Goal: Entertainment & Leisure: Consume media (video, audio)

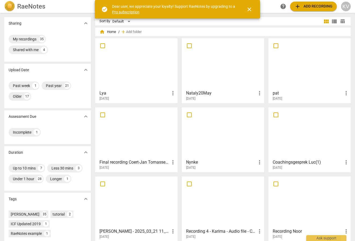
click at [145, 72] on div at bounding box center [136, 63] width 78 height 47
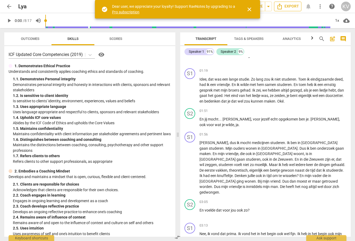
scroll to position [190, 0]
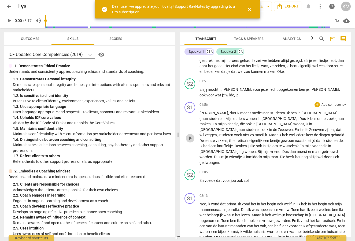
click at [190, 135] on span "play_arrow" at bounding box center [190, 138] width 6 height 6
click at [189, 135] on span "pause" at bounding box center [190, 138] width 6 height 6
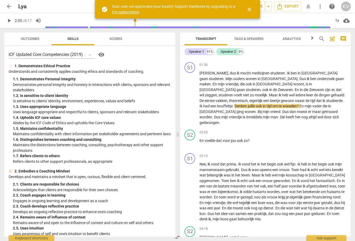
scroll to position [308, 0]
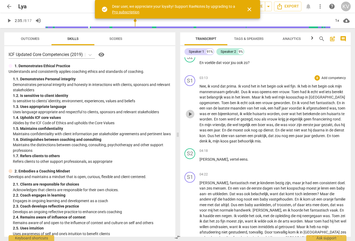
click at [189, 111] on span "play_arrow" at bounding box center [190, 114] width 6 height 6
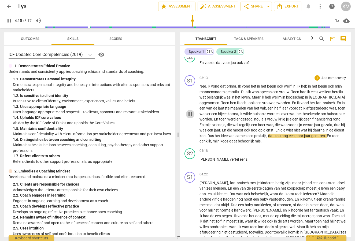
click at [191, 111] on span "pause" at bounding box center [190, 114] width 6 height 6
click at [189, 111] on span "play_arrow" at bounding box center [190, 114] width 6 height 6
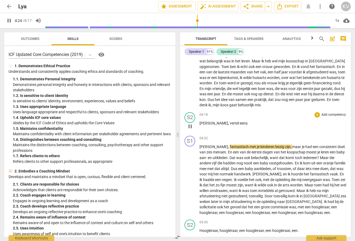
scroll to position [378, 0]
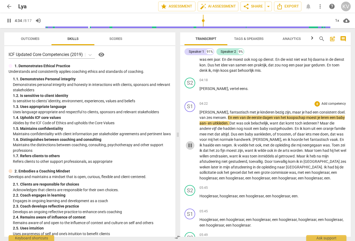
click at [190, 142] on span "pause" at bounding box center [190, 145] width 6 height 6
click at [190, 142] on span "play_arrow" at bounding box center [190, 145] width 6 height 6
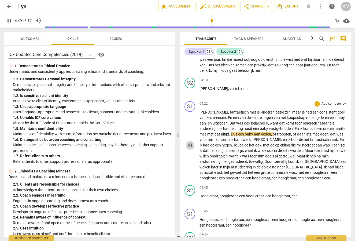
click at [190, 142] on span "pause" at bounding box center [190, 145] width 6 height 6
click at [189, 142] on span "play_arrow" at bounding box center [190, 145] width 6 height 6
click at [190, 142] on span "pause" at bounding box center [190, 145] width 6 height 6
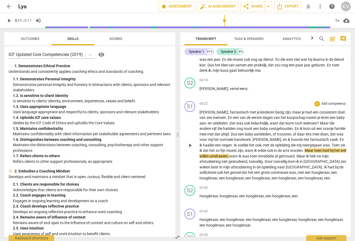
click at [189, 142] on span "play_arrow" at bounding box center [190, 145] width 6 height 6
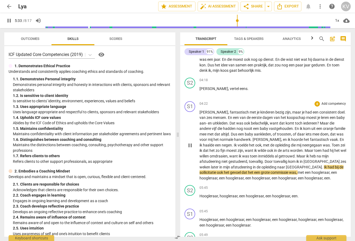
click at [196, 165] on div "play_arrow pause" at bounding box center [193, 145] width 14 height 67
click at [189, 142] on span "pause" at bounding box center [190, 145] width 6 height 6
click at [189, 142] on span "play_arrow" at bounding box center [190, 145] width 6 height 6
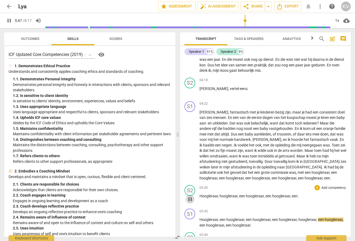
click at [189, 196] on span "pause" at bounding box center [190, 199] width 6 height 6
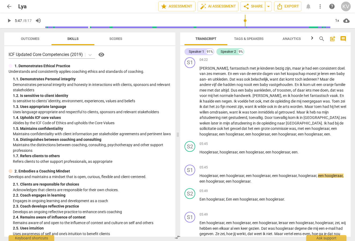
scroll to position [431, 0]
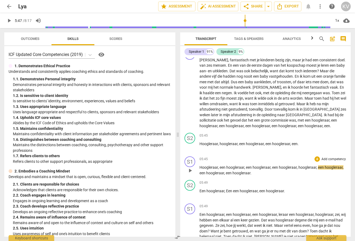
click at [191, 167] on span "play_arrow" at bounding box center [190, 170] width 6 height 6
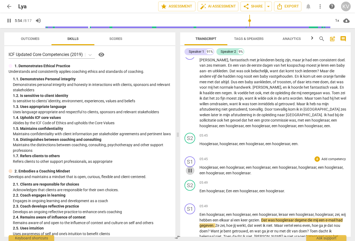
click at [190, 167] on span "pause" at bounding box center [190, 170] width 6 height 6
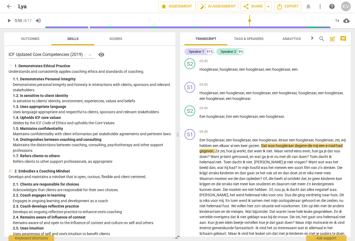
scroll to position [505, 0]
click at [190, 186] on span "play_arrow" at bounding box center [190, 189] width 6 height 6
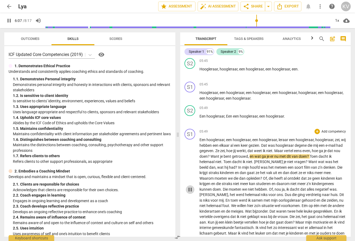
click at [190, 186] on span "pause" at bounding box center [190, 189] width 6 height 6
click at [191, 186] on span "play_arrow" at bounding box center [190, 189] width 6 height 6
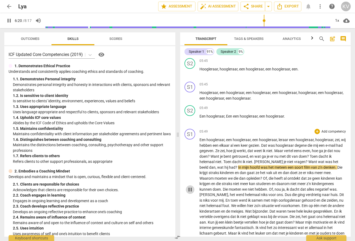
click at [191, 186] on span "pause" at bounding box center [190, 189] width 6 height 6
click at [190, 186] on span "play_arrow" at bounding box center [190, 189] width 6 height 6
click at [190, 186] on span "pause" at bounding box center [190, 189] width 6 height 6
click at [190, 186] on span "play_arrow" at bounding box center [190, 189] width 6 height 6
click at [190, 186] on span "pause" at bounding box center [190, 189] width 6 height 6
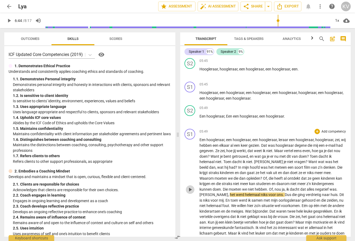
click at [188, 186] on span "play_arrow" at bounding box center [190, 189] width 6 height 6
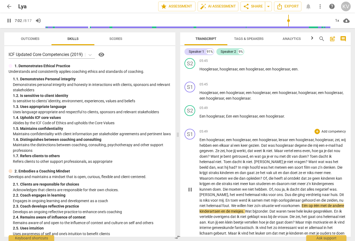
click at [190, 186] on span "pause" at bounding box center [190, 189] width 6 height 6
click at [190, 186] on span "play_arrow" at bounding box center [190, 189] width 6 height 6
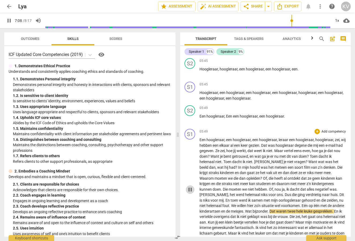
click at [189, 186] on span "pause" at bounding box center [190, 189] width 6 height 6
click at [190, 186] on span "play_arrow" at bounding box center [190, 189] width 6 height 6
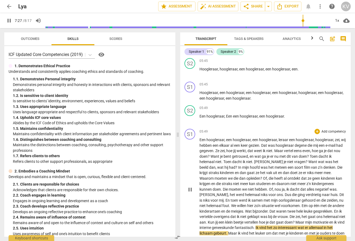
click at [190, 186] on span "pause" at bounding box center [190, 189] width 6 height 6
click at [234, 114] on span "een" at bounding box center [236, 116] width 7 height 4
click at [189, 116] on span "play_arrow" at bounding box center [190, 119] width 6 height 6
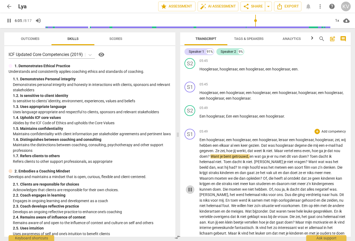
click at [190, 186] on span "pause" at bounding box center [190, 189] width 6 height 6
click at [191, 116] on span "play_arrow" at bounding box center [190, 119] width 6 height 6
click at [191, 186] on span "pause" at bounding box center [190, 189] width 6 height 6
click at [190, 186] on span "play_arrow" at bounding box center [190, 189] width 6 height 6
click at [191, 186] on span "pause" at bounding box center [190, 189] width 6 height 6
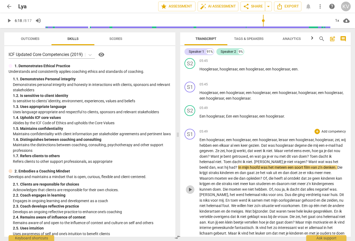
click at [190, 186] on span "play_arrow" at bounding box center [190, 189] width 6 height 6
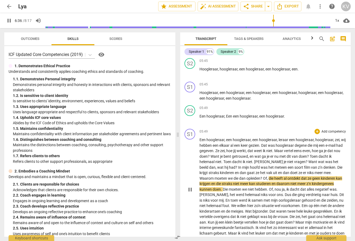
click at [191, 186] on span "pause" at bounding box center [190, 189] width 6 height 6
click at [190, 186] on span "play_arrow" at bounding box center [190, 189] width 6 height 6
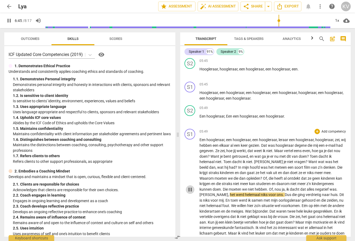
click at [191, 186] on span "pause" at bounding box center [190, 189] width 6 height 6
click at [190, 186] on span "play_arrow" at bounding box center [190, 189] width 6 height 6
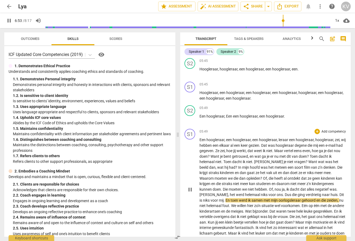
scroll to position [506, 0]
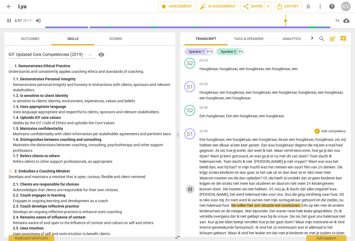
click at [190, 186] on span "pause" at bounding box center [190, 189] width 6 height 6
click at [190, 186] on span "play_arrow" at bounding box center [190, 189] width 6 height 6
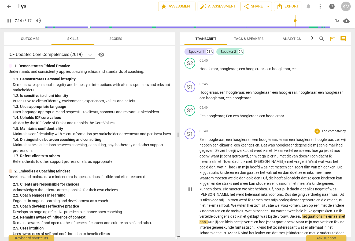
click at [190, 186] on span "pause" at bounding box center [190, 189] width 6 height 6
click at [190, 186] on span "play_arrow" at bounding box center [190, 189] width 6 height 6
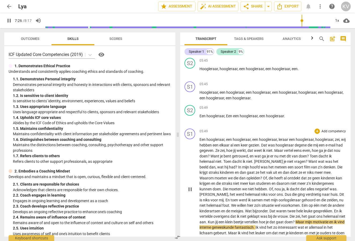
click at [189, 186] on span "pause" at bounding box center [190, 189] width 6 height 6
type input "446"
